Goal: Information Seeking & Learning: Learn about a topic

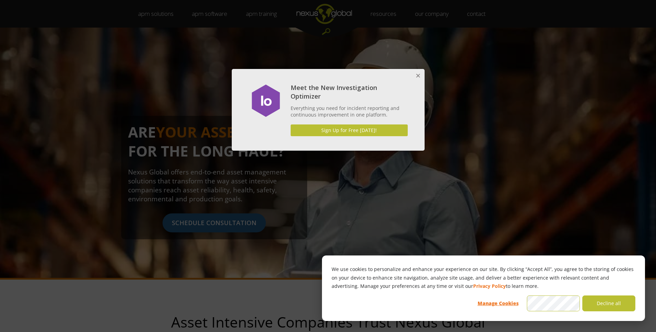
click at [417, 74] on button "Close" at bounding box center [418, 76] width 14 height 14
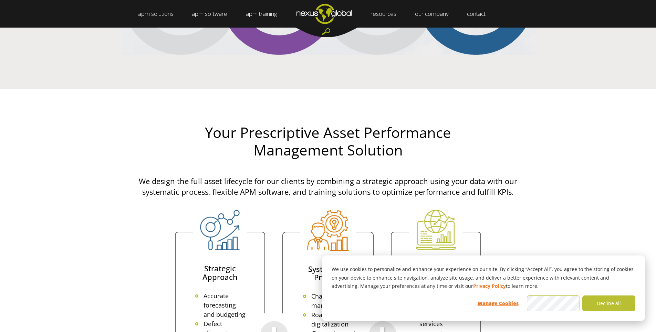
scroll to position [1308, 0]
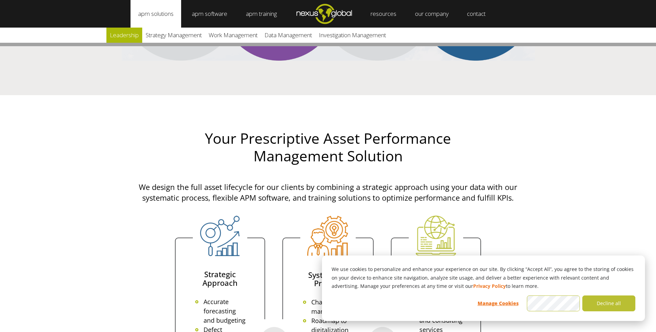
click at [125, 38] on link "Leadership" at bounding box center [124, 35] width 36 height 15
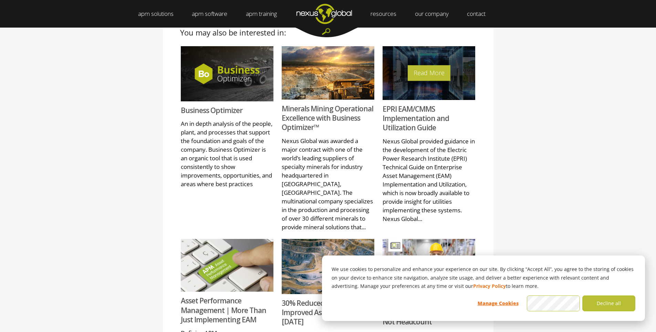
scroll to position [274, 0]
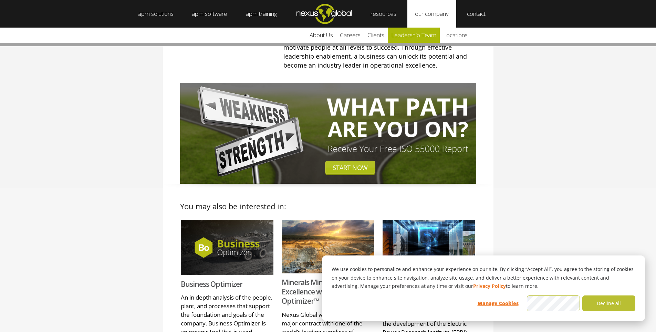
click at [422, 39] on link "leadership team" at bounding box center [414, 35] width 52 height 15
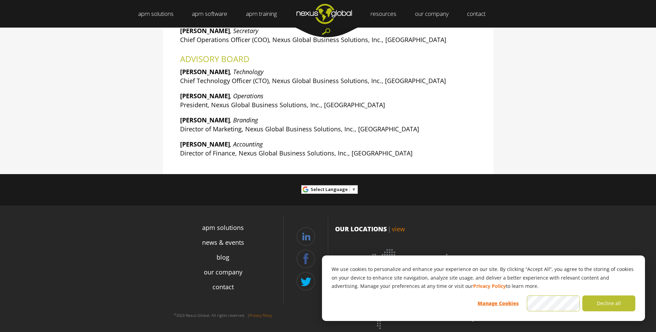
scroll to position [239, 0]
